Goal: Task Accomplishment & Management: Use online tool/utility

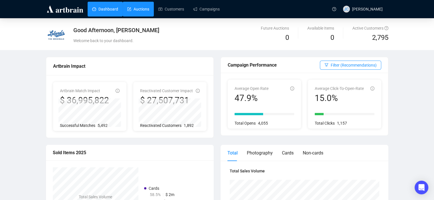
click at [142, 12] on link "Auctions" at bounding box center [138, 9] width 22 height 15
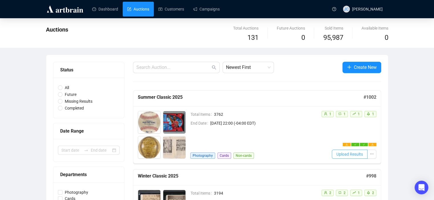
click at [345, 155] on span "Upload Results" at bounding box center [349, 154] width 27 height 6
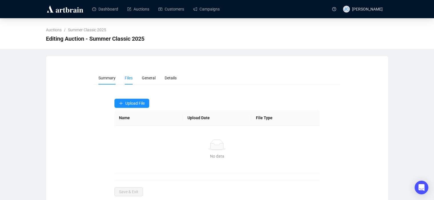
click at [109, 76] on span "Summary" at bounding box center [106, 78] width 17 height 5
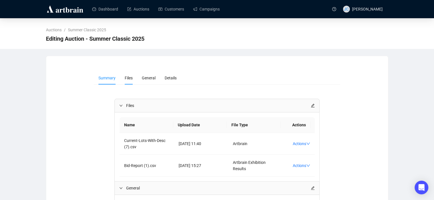
click at [127, 78] on span "Files" at bounding box center [129, 78] width 8 height 5
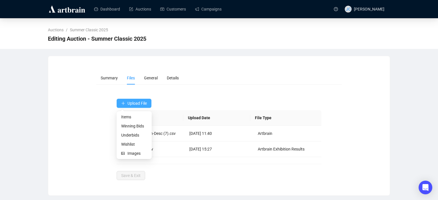
click at [130, 101] on span "Upload File" at bounding box center [136, 103] width 19 height 5
click at [131, 125] on span "Winning Bids" at bounding box center [134, 126] width 26 height 6
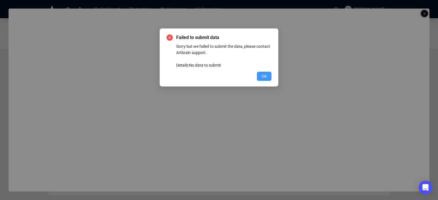
click at [266, 77] on span "OK" at bounding box center [263, 76] width 5 height 6
click at [261, 76] on span "OK" at bounding box center [263, 76] width 5 height 6
